Goal: Task Accomplishment & Management: Use online tool/utility

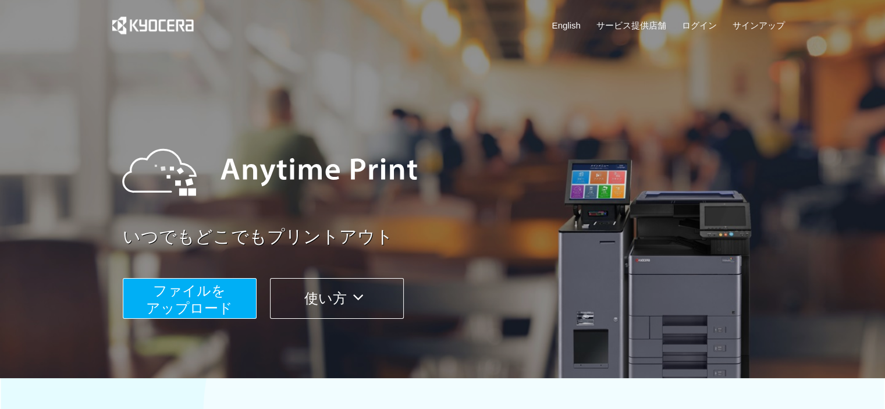
click at [198, 306] on span "ファイルを ​​アップロード" at bounding box center [189, 299] width 87 height 33
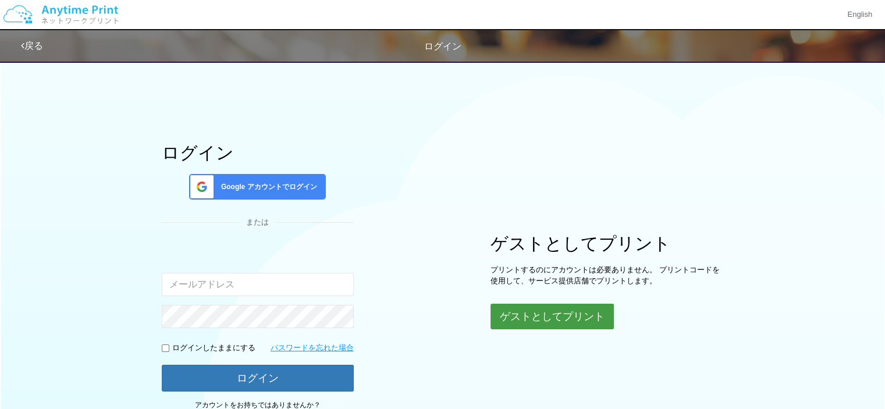
click at [542, 316] on button "ゲストとしてプリント" at bounding box center [552, 317] width 123 height 26
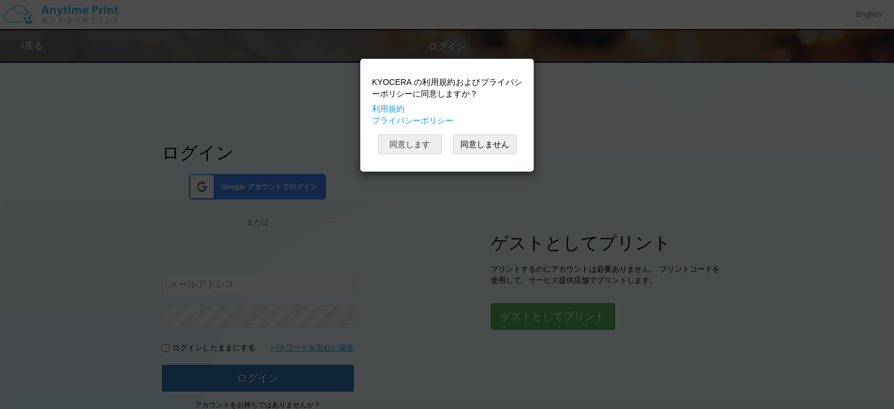
click at [419, 141] on button "同意します" at bounding box center [410, 144] width 64 height 20
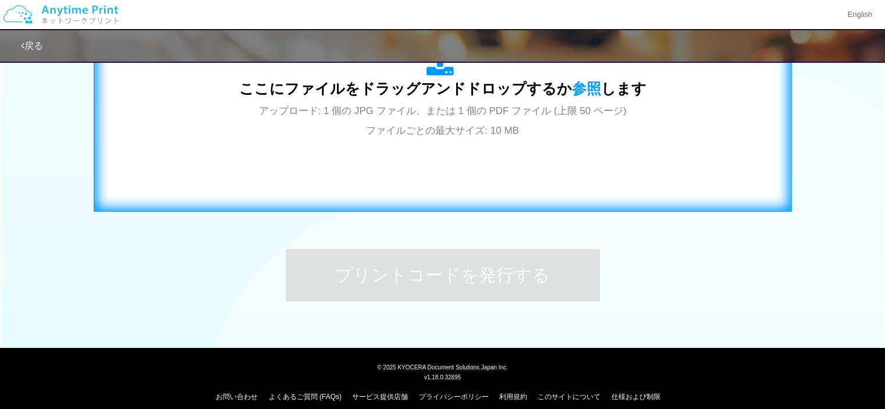
scroll to position [466, 0]
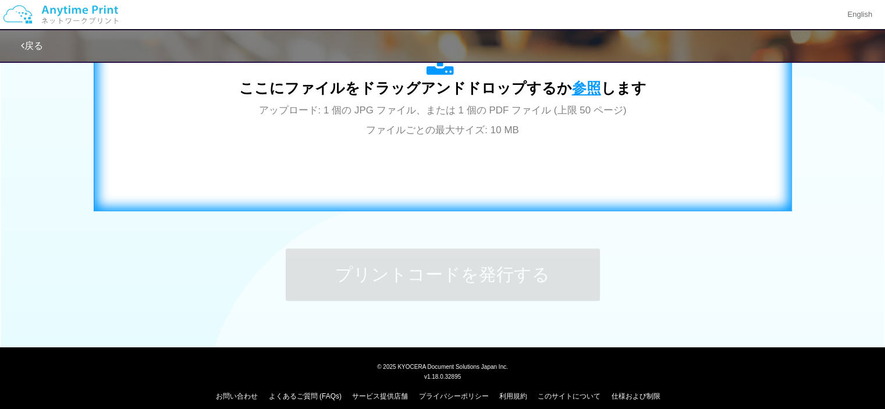
click at [580, 88] on span "参照" at bounding box center [586, 88] width 29 height 16
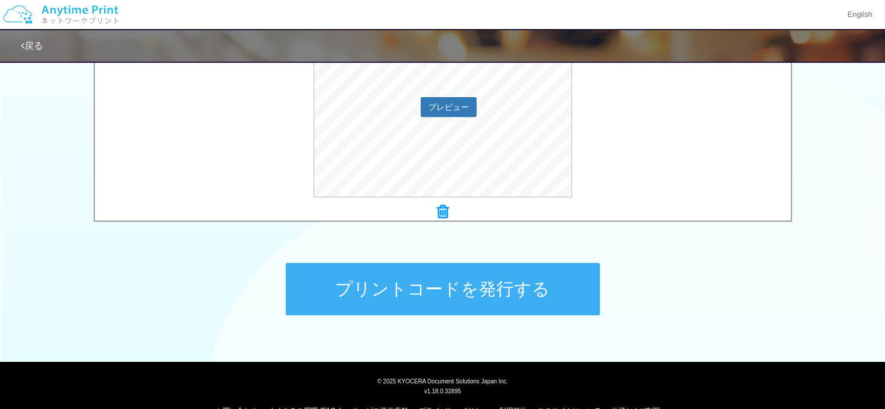
scroll to position [475, 0]
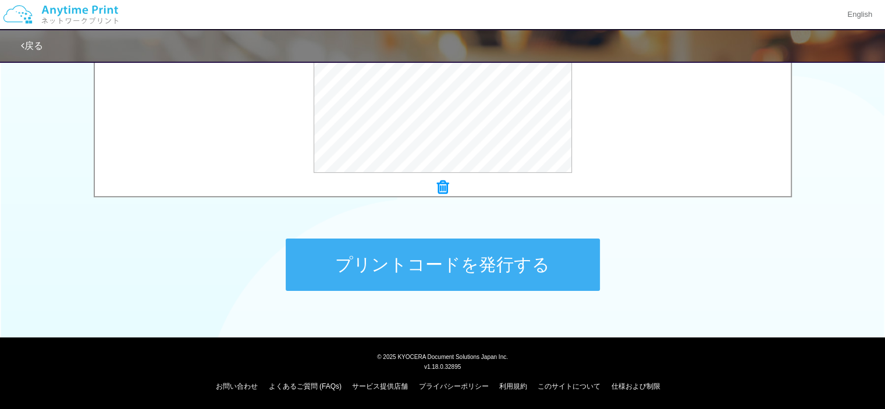
click at [461, 275] on button "プリントコードを発行する" at bounding box center [443, 265] width 314 height 52
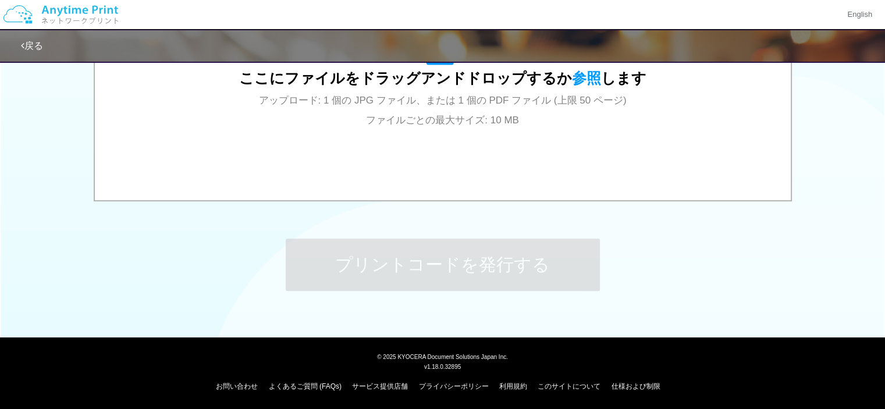
scroll to position [0, 0]
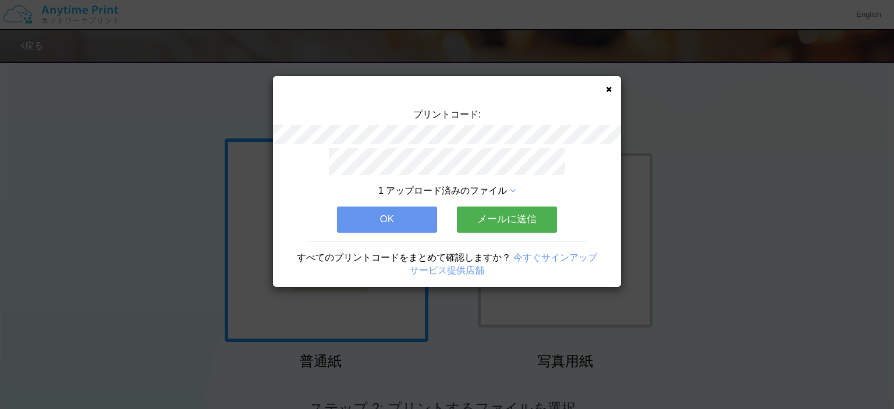
click at [498, 218] on button "メールに送信" at bounding box center [507, 220] width 100 height 26
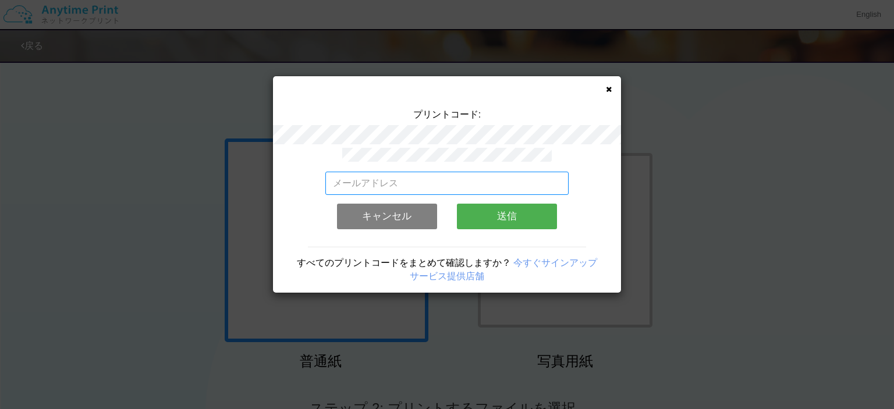
click at [400, 183] on input "email" at bounding box center [447, 183] width 244 height 23
type input "[EMAIL_ADDRESS][DOMAIN_NAME]"
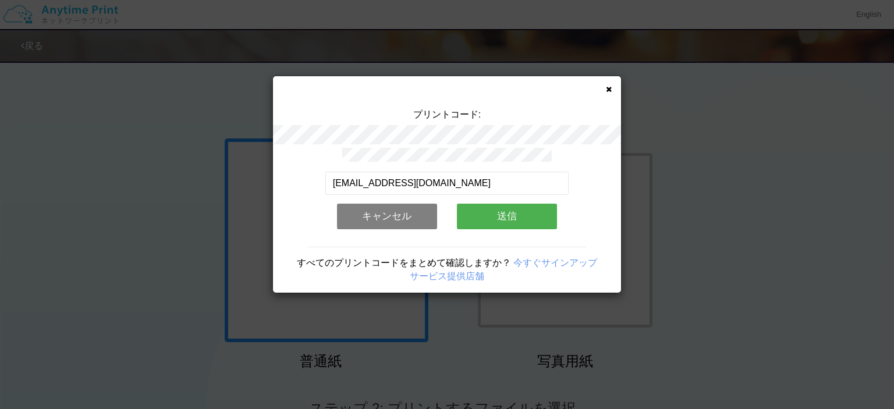
click at [503, 211] on button "送信" at bounding box center [507, 217] width 100 height 26
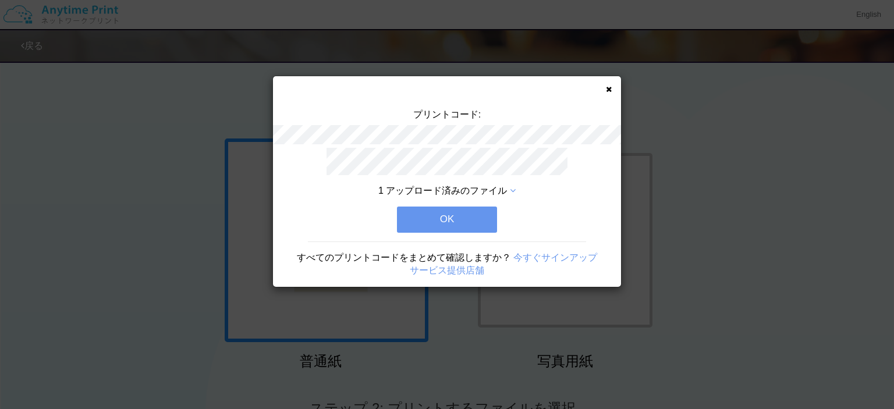
click at [449, 209] on button "OK" at bounding box center [447, 220] width 100 height 26
